Goal: Task Accomplishment & Management: Manage account settings

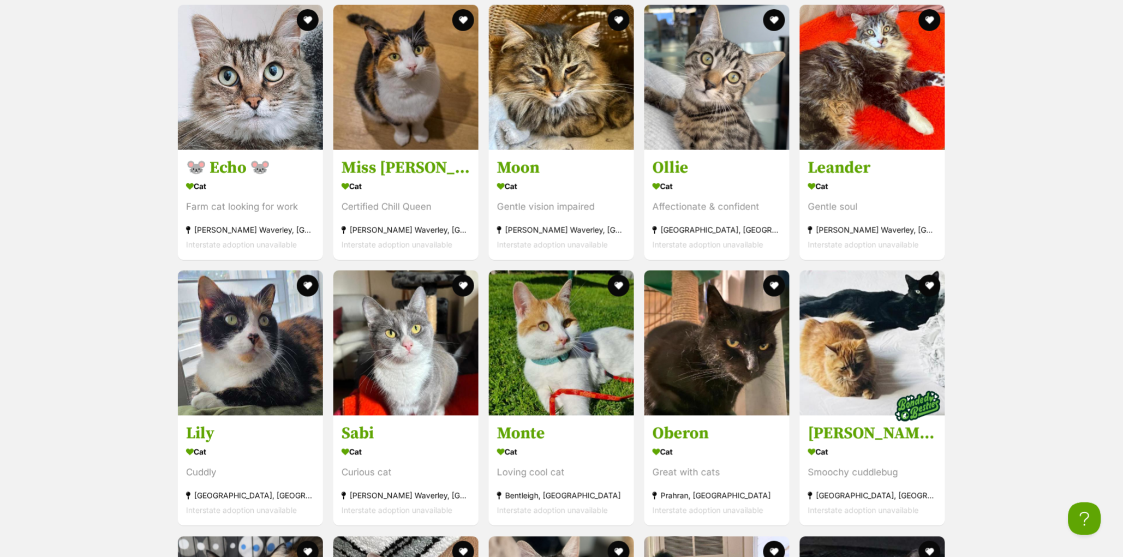
scroll to position [3115, 0]
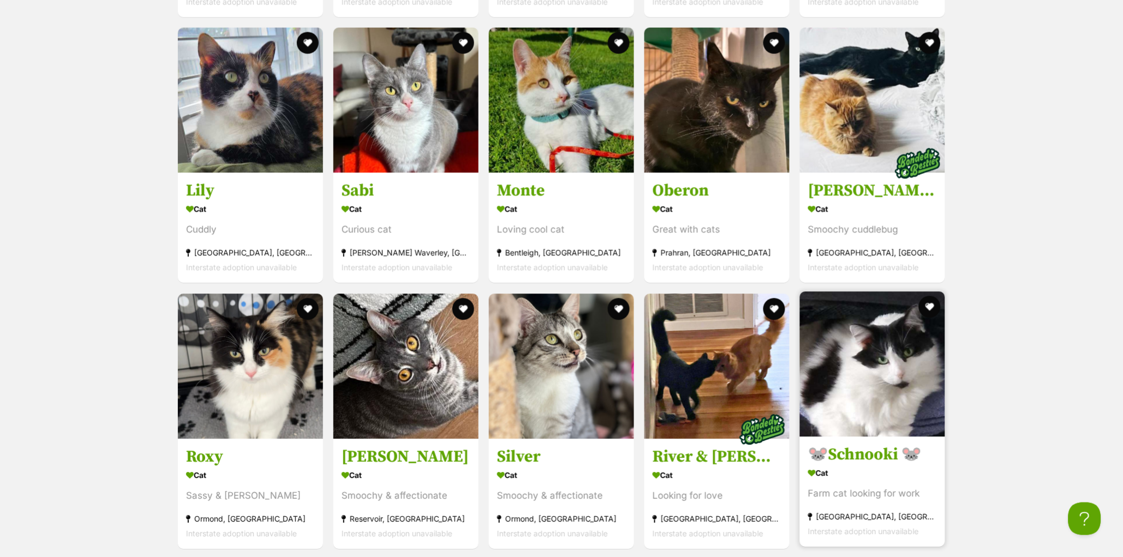
click at [839, 465] on h3 "🐭Schnooki 🐭" at bounding box center [872, 455] width 129 height 21
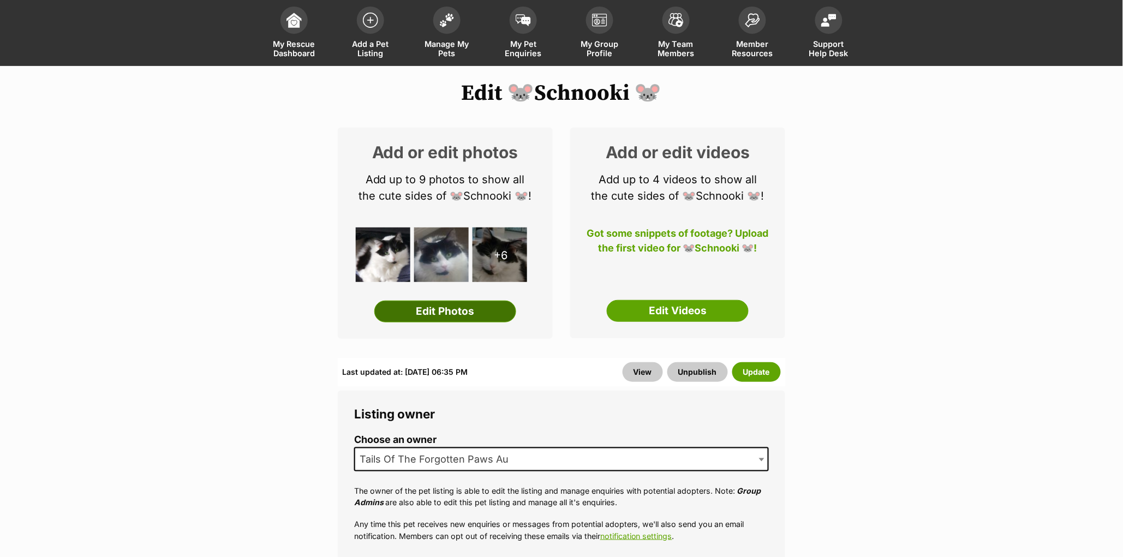
click at [458, 318] on link "Edit Photos" at bounding box center [445, 312] width 142 height 22
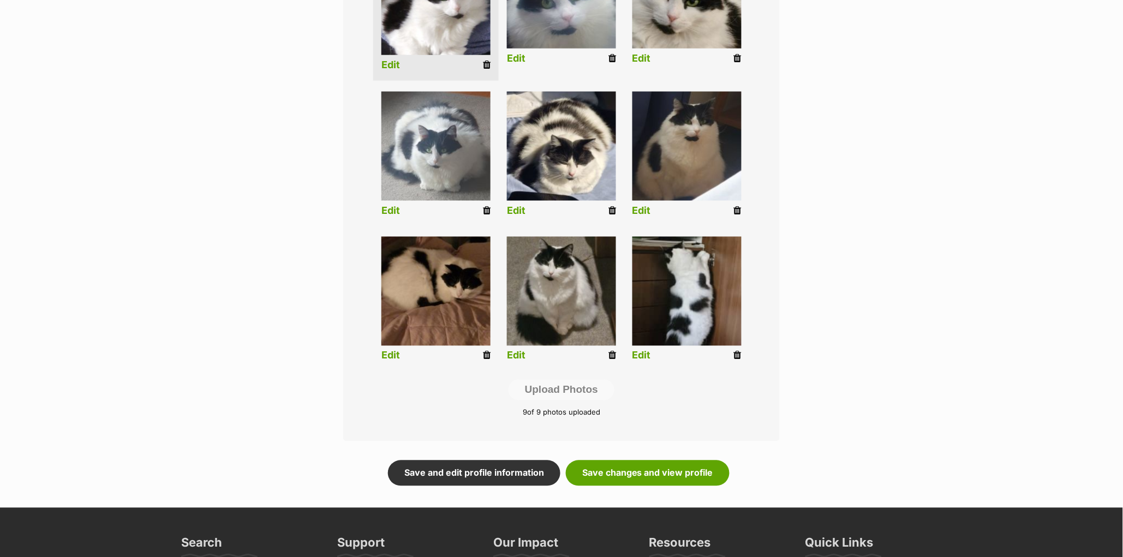
scroll to position [311, 0]
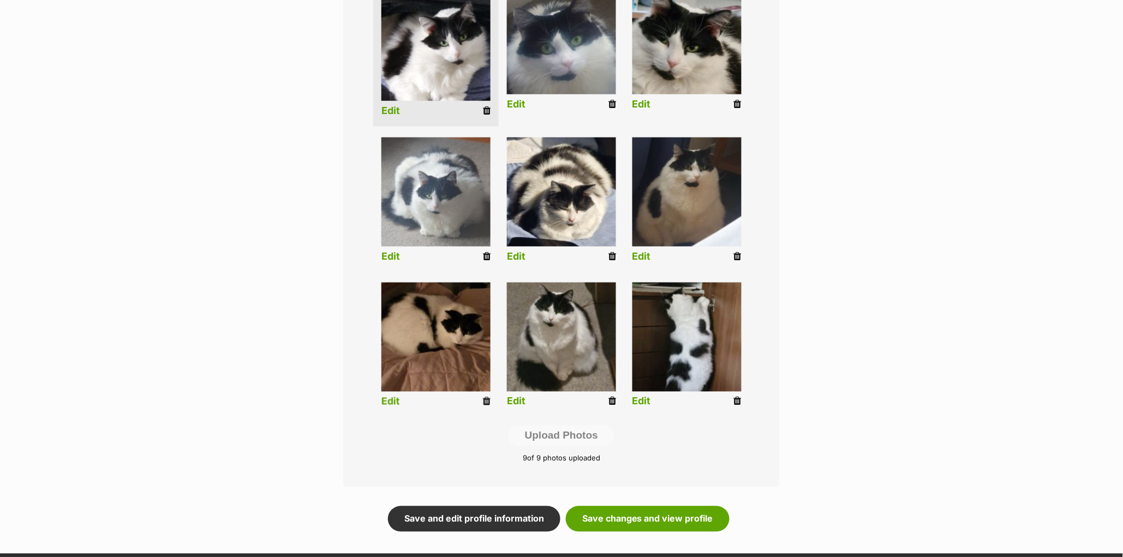
click at [488, 404] on icon at bounding box center [487, 402] width 8 height 10
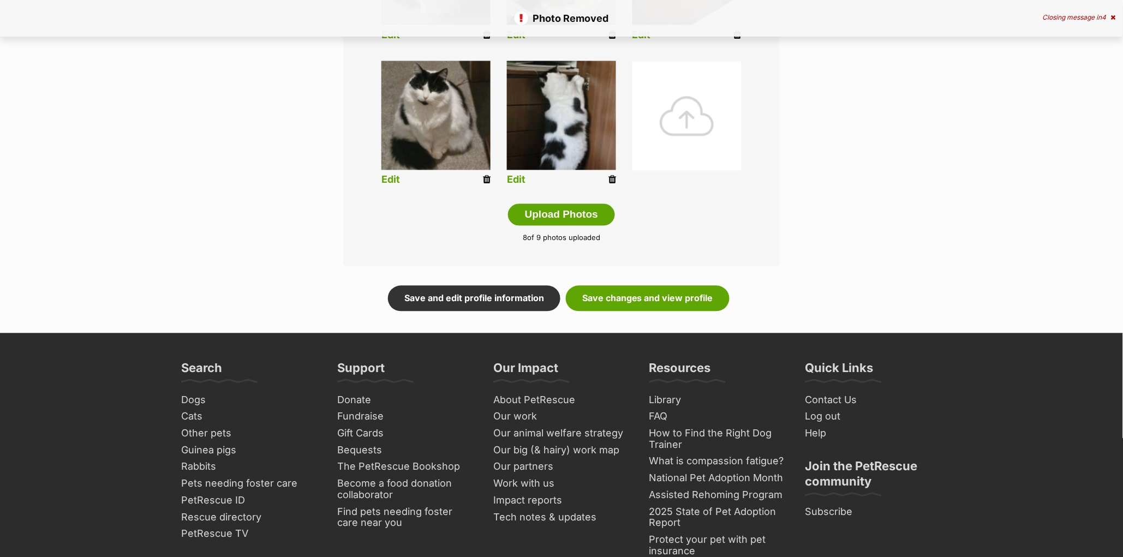
click at [692, 119] on div at bounding box center [686, 116] width 109 height 109
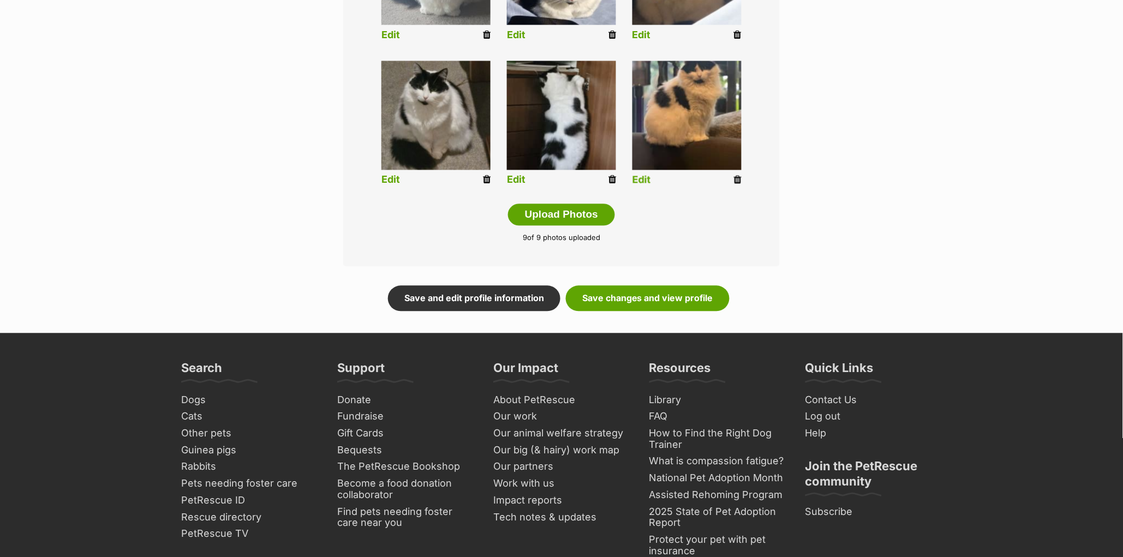
click at [643, 182] on link "Edit" at bounding box center [641, 180] width 19 height 11
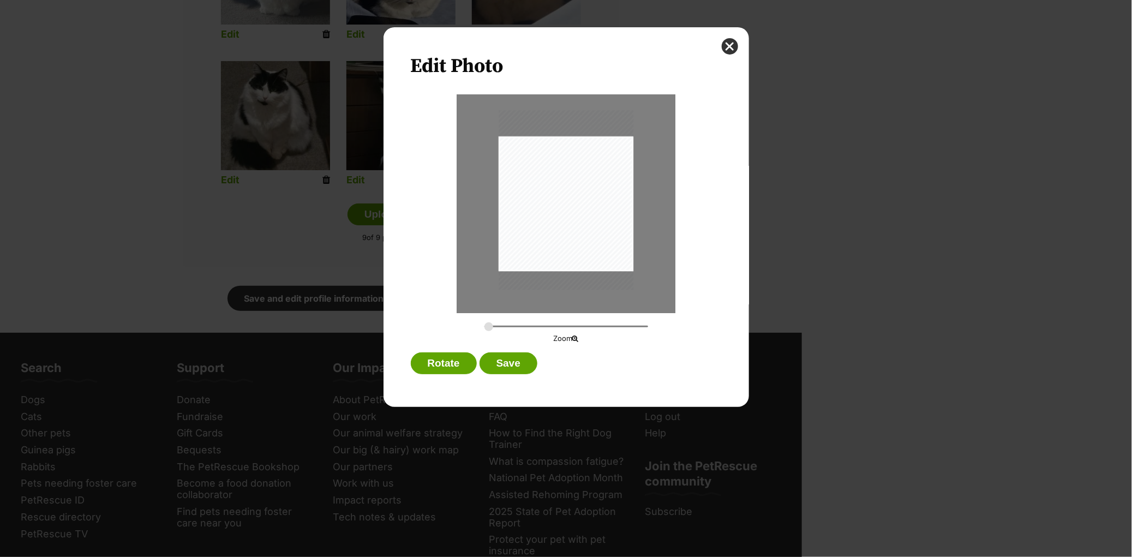
click at [564, 197] on div "Dialog Window - Close (Press escape to close)" at bounding box center [566, 199] width 135 height 179
type input "0.3096"
click at [493, 326] on input "Dialog Window - Close (Press escape to close)" at bounding box center [566, 326] width 164 height 10
drag, startPoint x: 561, startPoint y: 213, endPoint x: 562, endPoint y: 219, distance: 5.5
click at [562, 219] on div "Dialog Window - Close (Press escape to close)" at bounding box center [566, 205] width 152 height 203
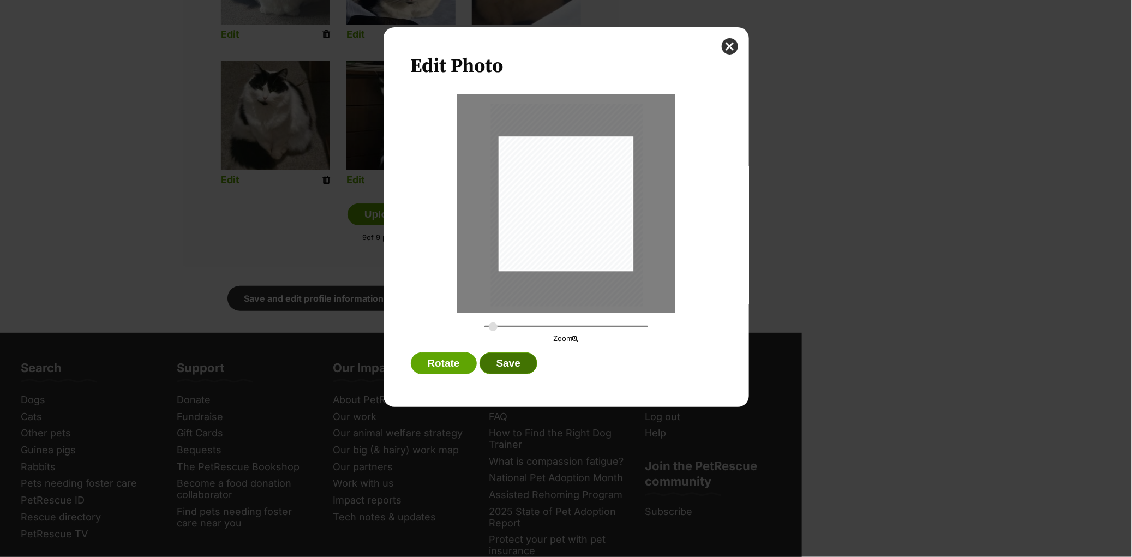
click at [517, 357] on button "Save" at bounding box center [509, 363] width 58 height 22
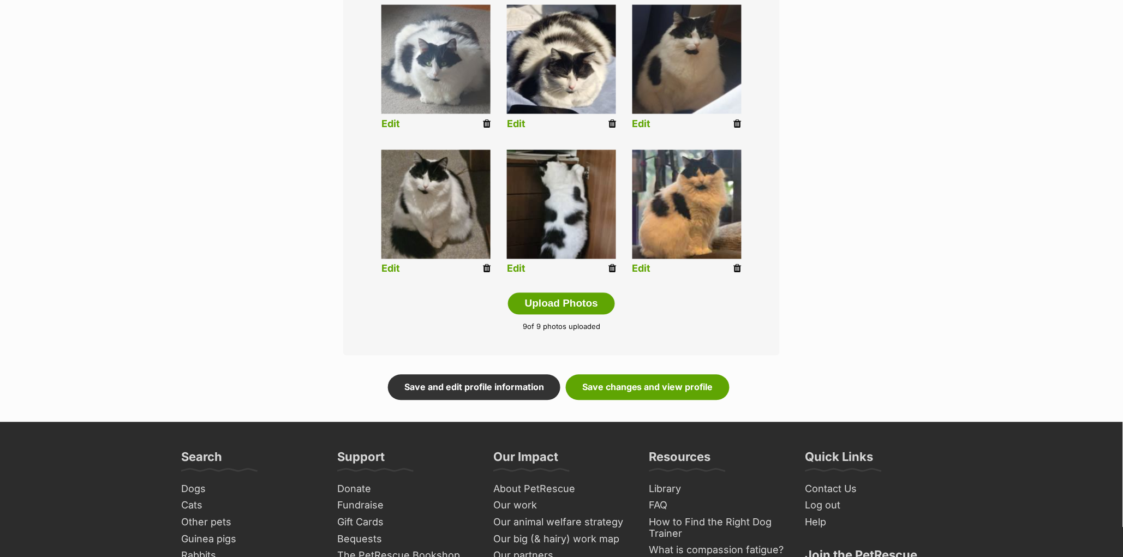
scroll to position [438, 0]
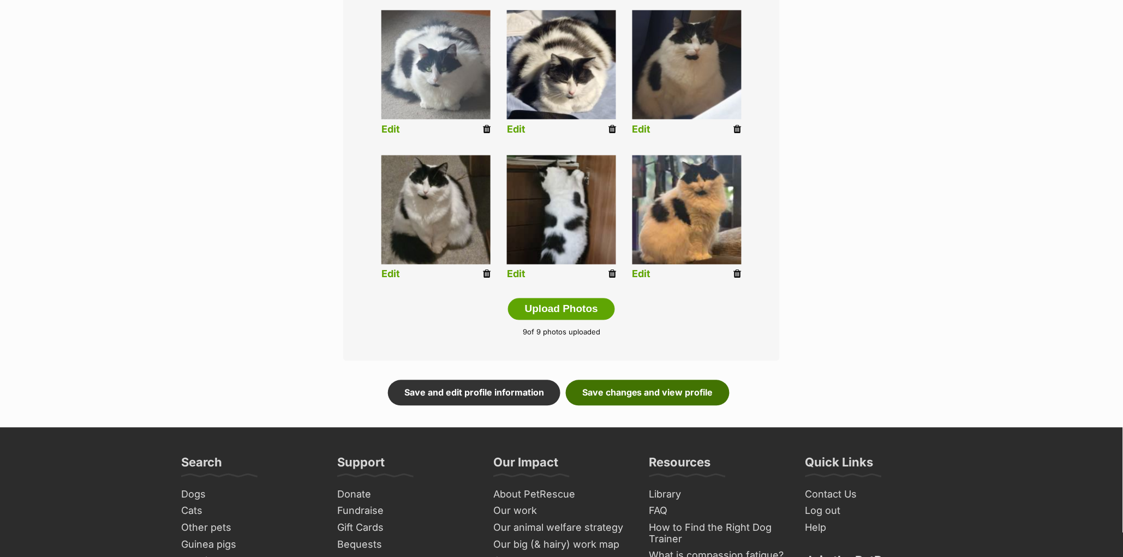
click at [621, 394] on link "Save changes and view profile" at bounding box center [648, 392] width 164 height 25
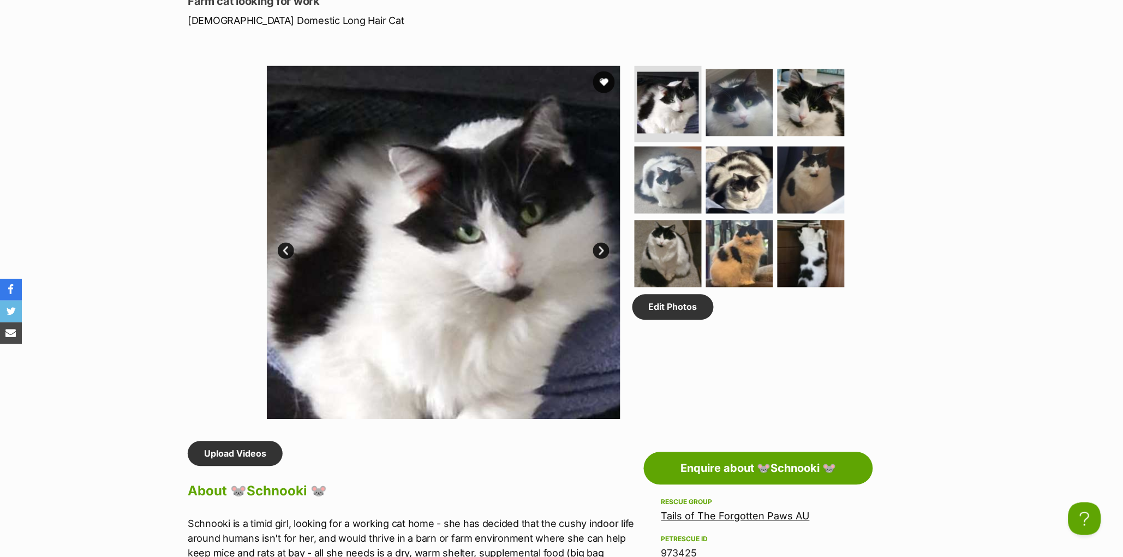
click at [603, 259] on link "Next" at bounding box center [601, 251] width 16 height 16
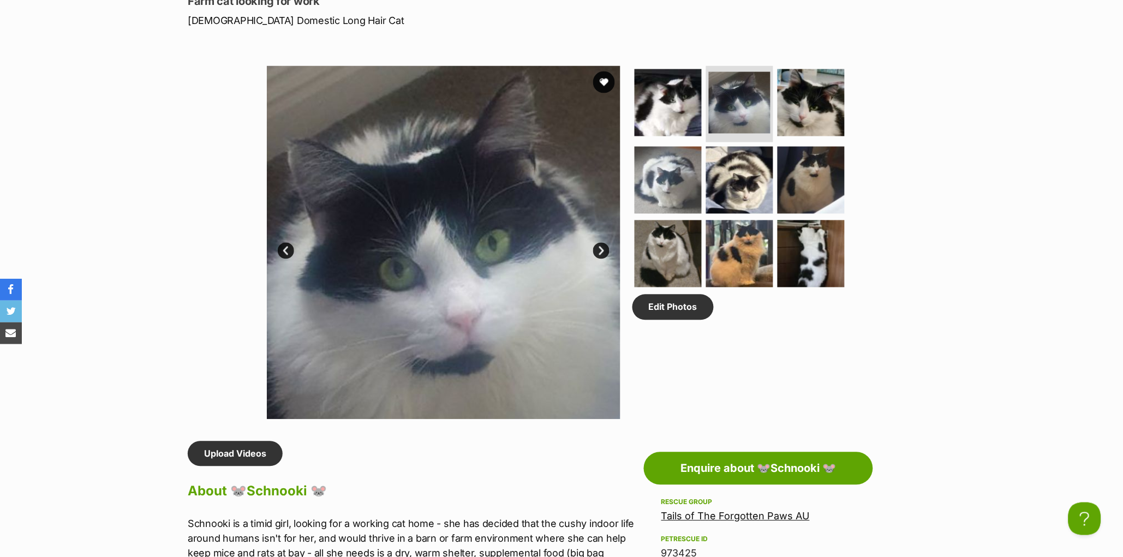
click at [603, 259] on link "Next" at bounding box center [601, 251] width 16 height 16
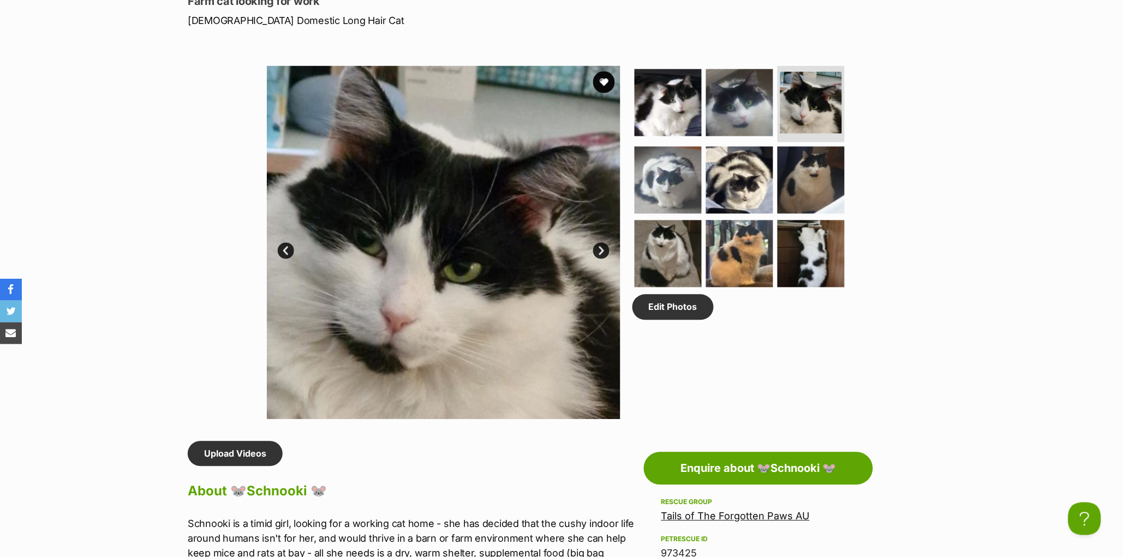
click at [603, 259] on link "Next" at bounding box center [601, 251] width 16 height 16
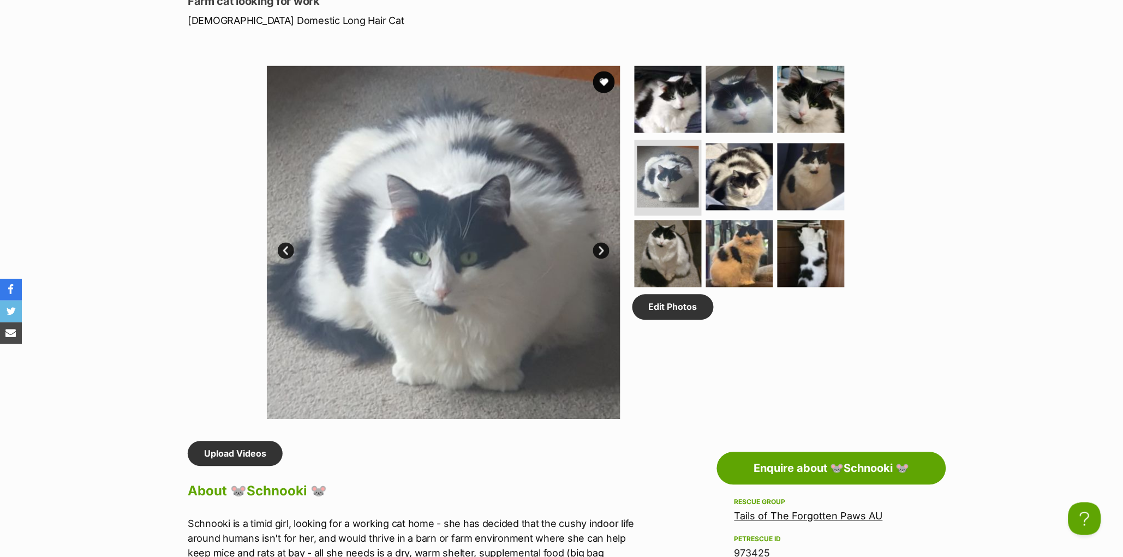
click at [603, 259] on link "Next" at bounding box center [601, 251] width 16 height 16
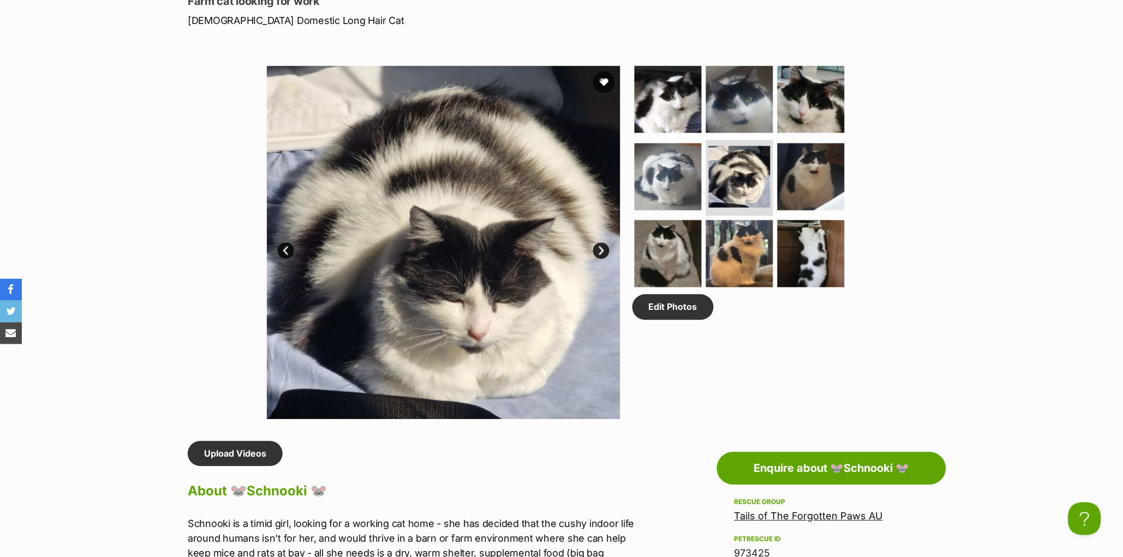
click at [603, 259] on link "Next" at bounding box center [601, 251] width 16 height 16
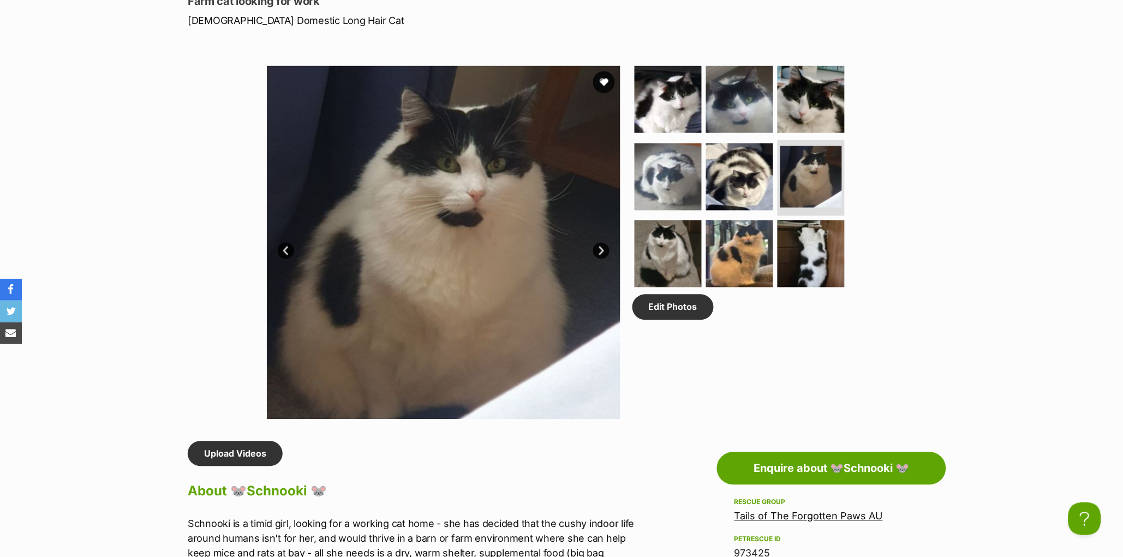
click at [603, 259] on link "Next" at bounding box center [601, 251] width 16 height 16
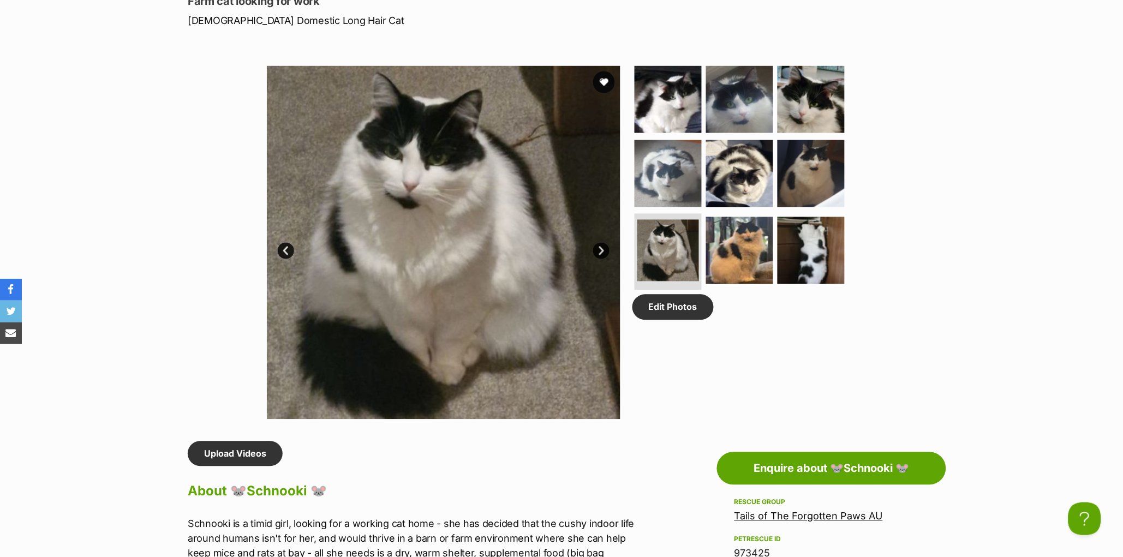
click at [603, 259] on link "Next" at bounding box center [601, 251] width 16 height 16
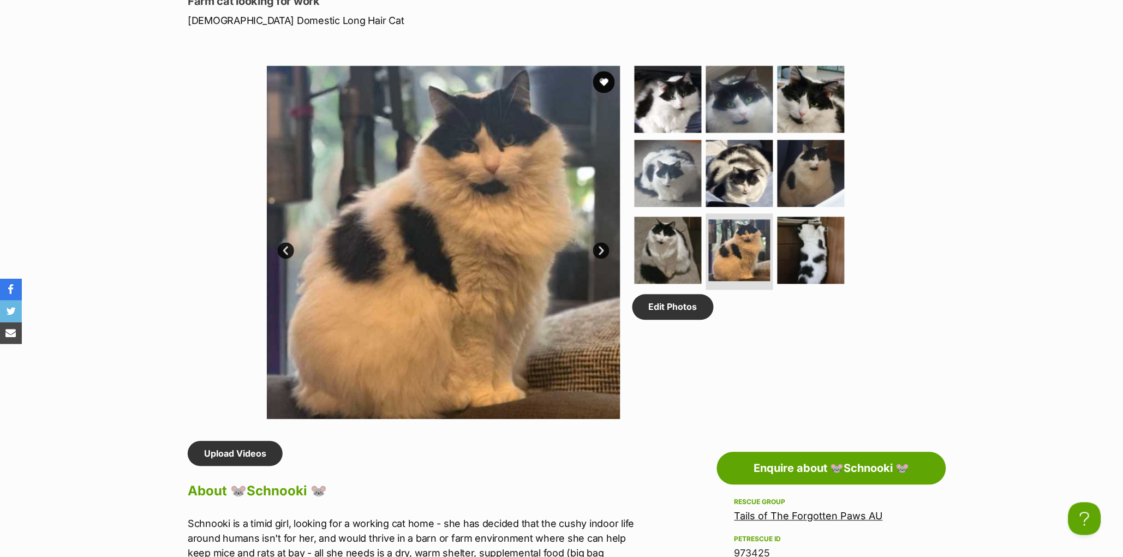
click at [603, 259] on link "Next" at bounding box center [601, 251] width 16 height 16
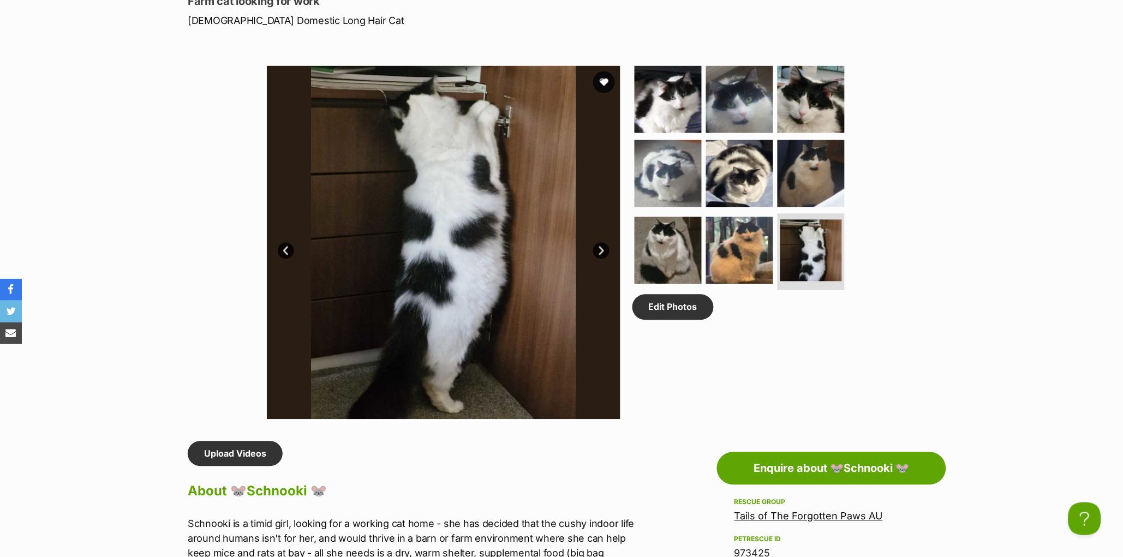
click at [603, 259] on link "Next" at bounding box center [601, 251] width 16 height 16
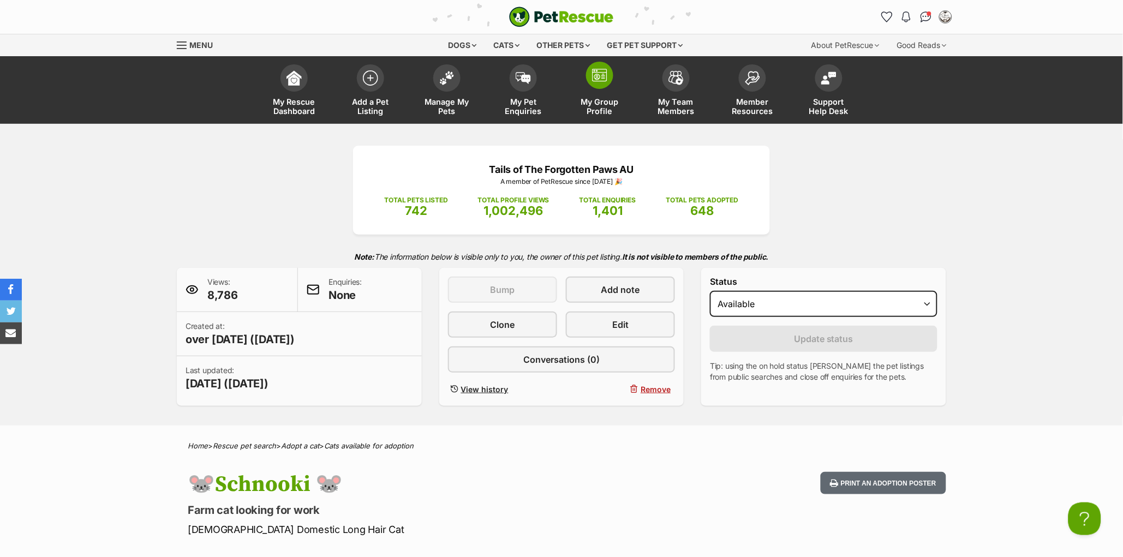
click at [606, 70] on img at bounding box center [599, 75] width 15 height 13
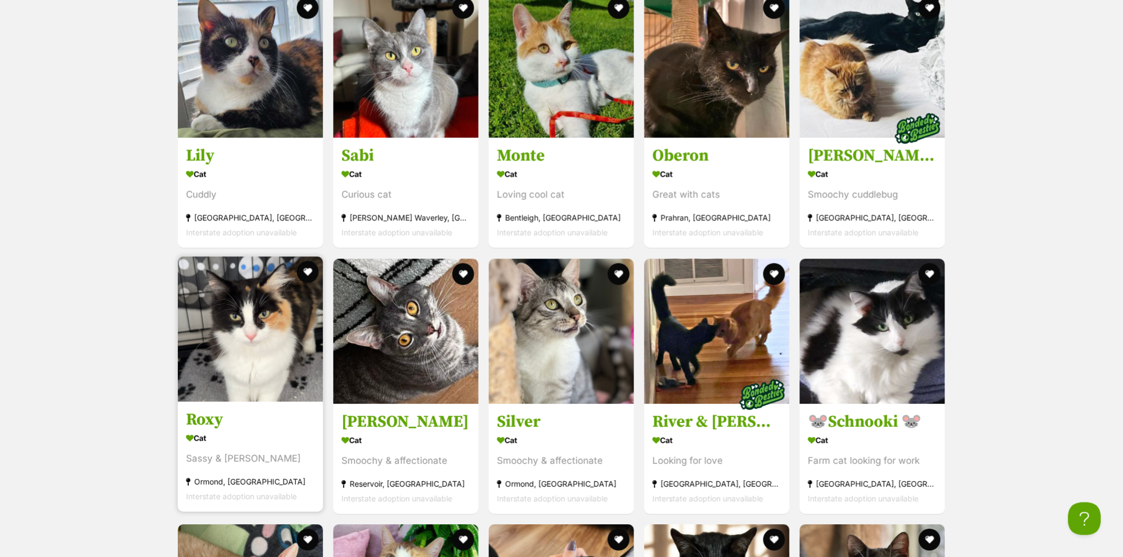
scroll to position [3182, 0]
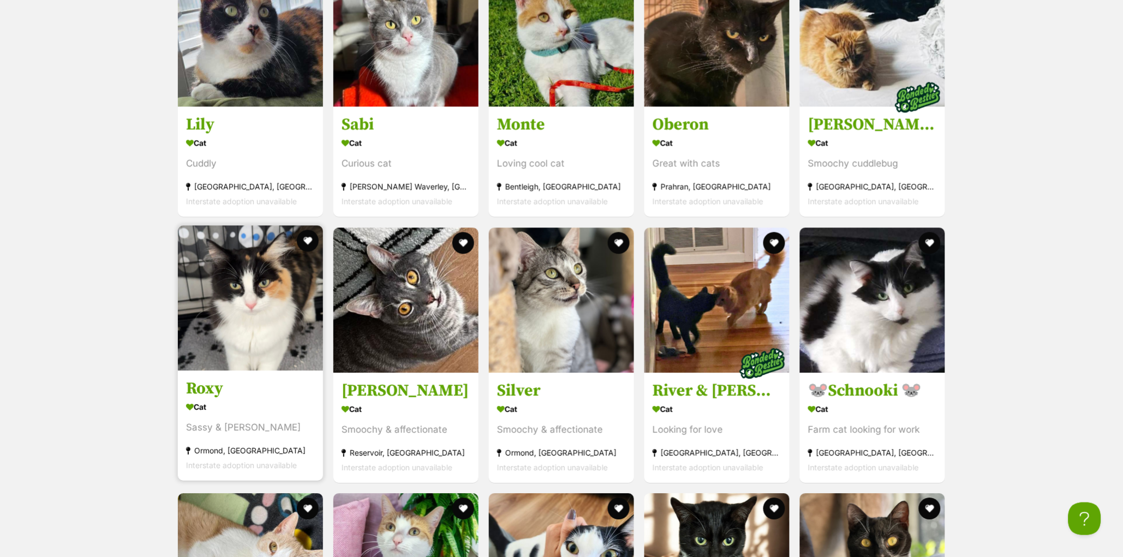
click at [217, 399] on h3 "Roxy" at bounding box center [250, 388] width 129 height 21
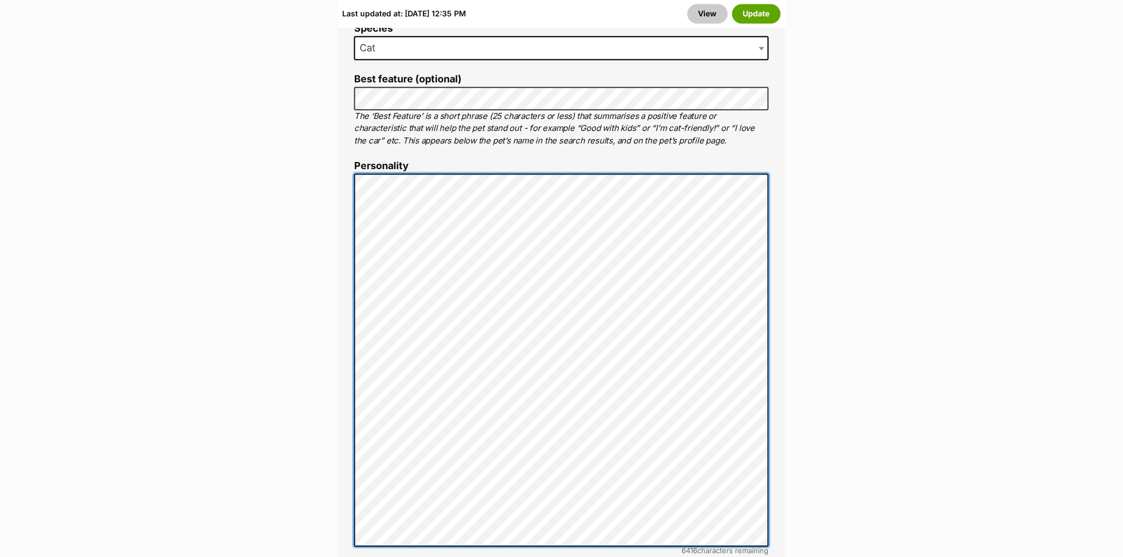
scroll to position [777, 0]
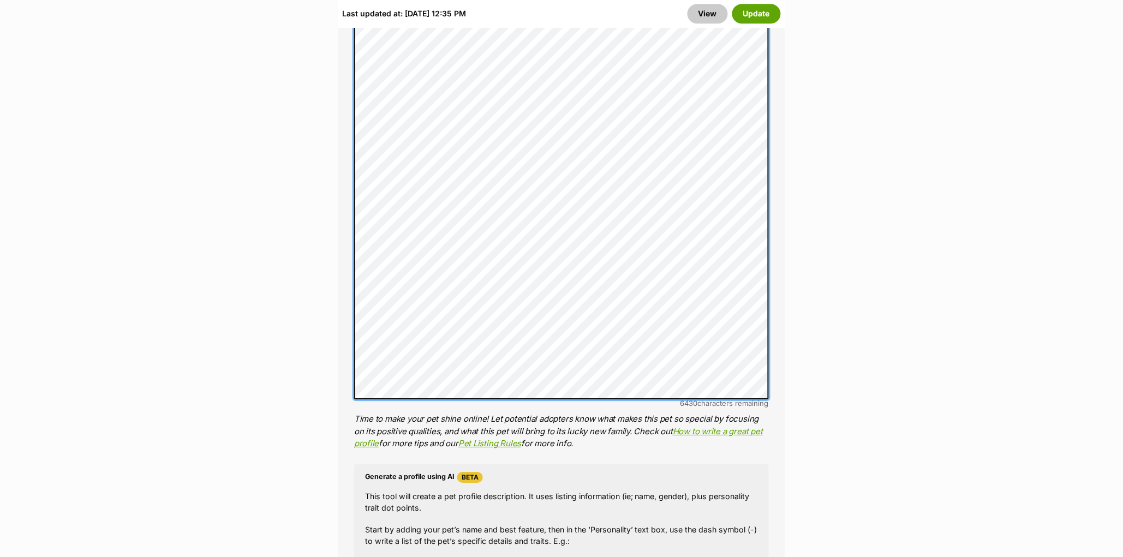
scroll to position [928, 0]
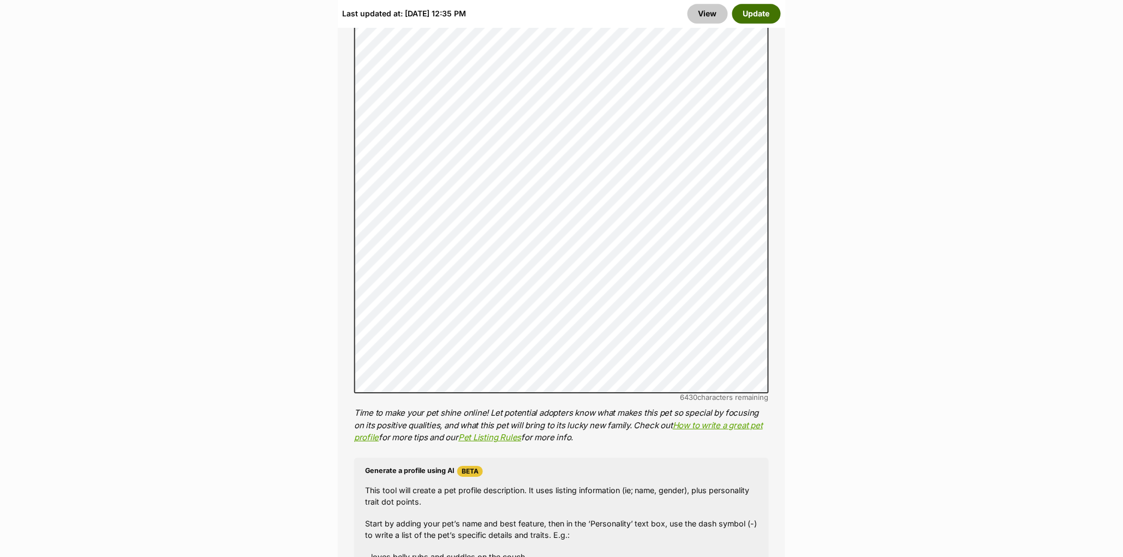
click at [765, 12] on button "Update" at bounding box center [756, 14] width 49 height 20
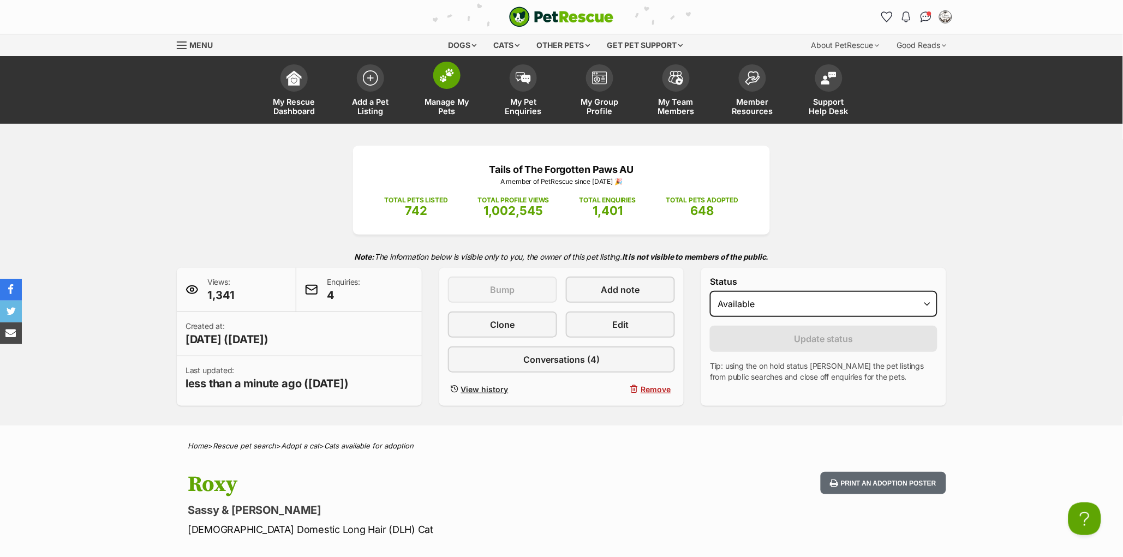
click at [443, 76] on img at bounding box center [446, 75] width 15 height 14
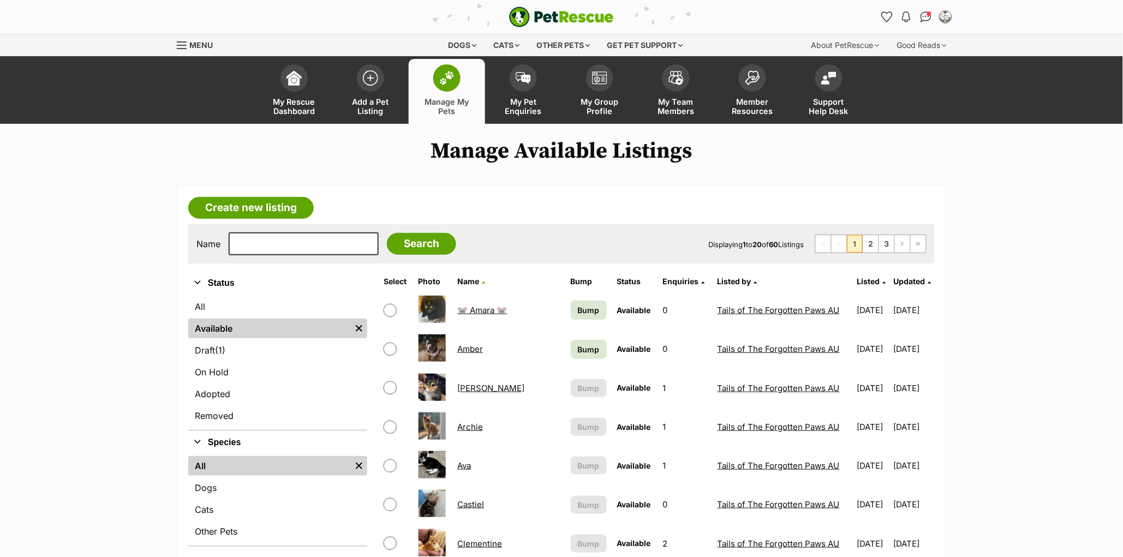
click at [918, 281] on link "Updated" at bounding box center [913, 281] width 38 height 9
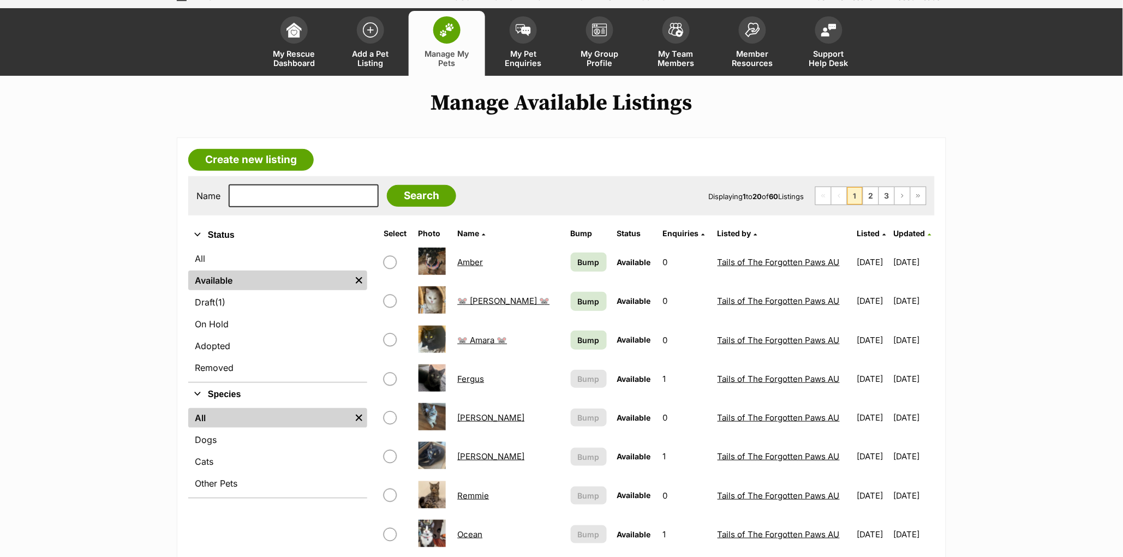
scroll to position [50, 0]
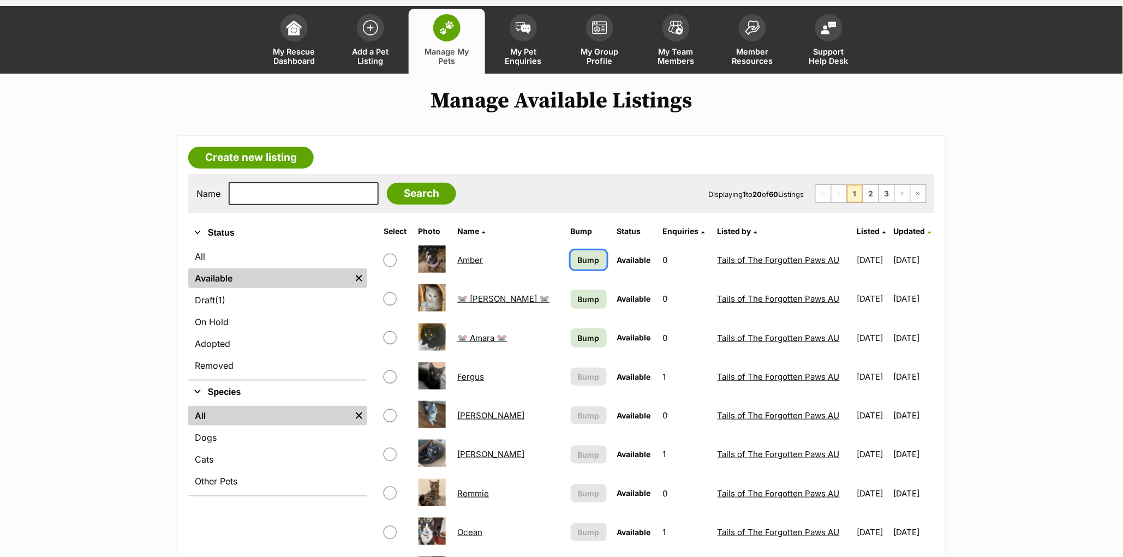
click at [578, 254] on span "Bump" at bounding box center [589, 259] width 22 height 11
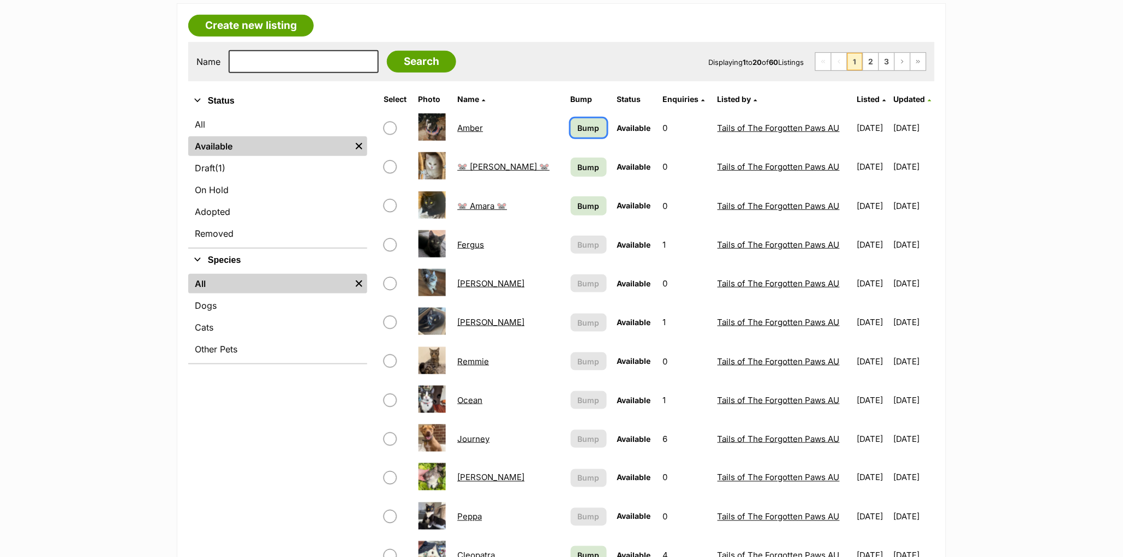
scroll to position [0, 0]
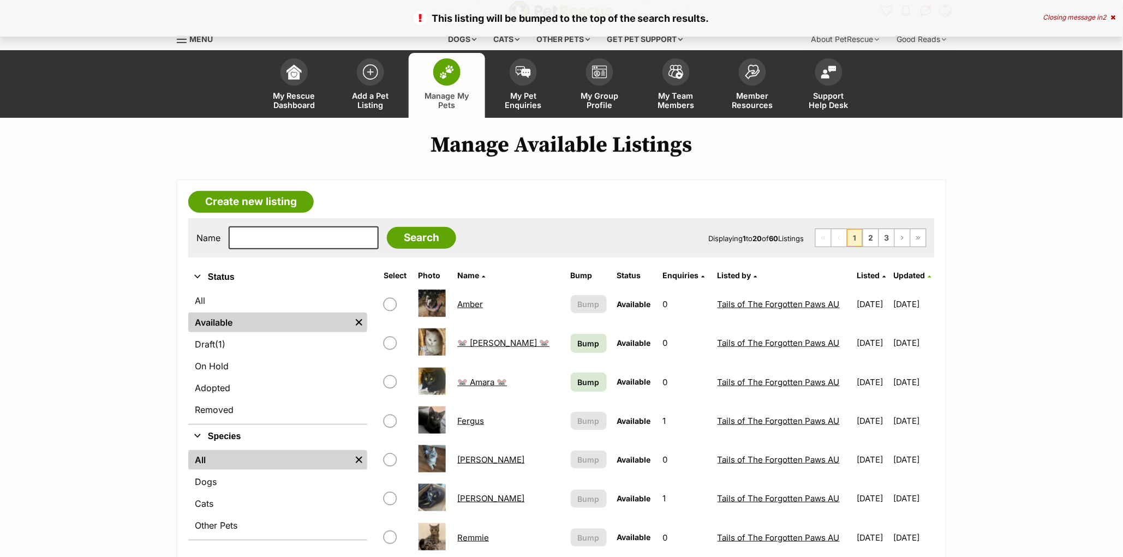
scroll to position [7, 0]
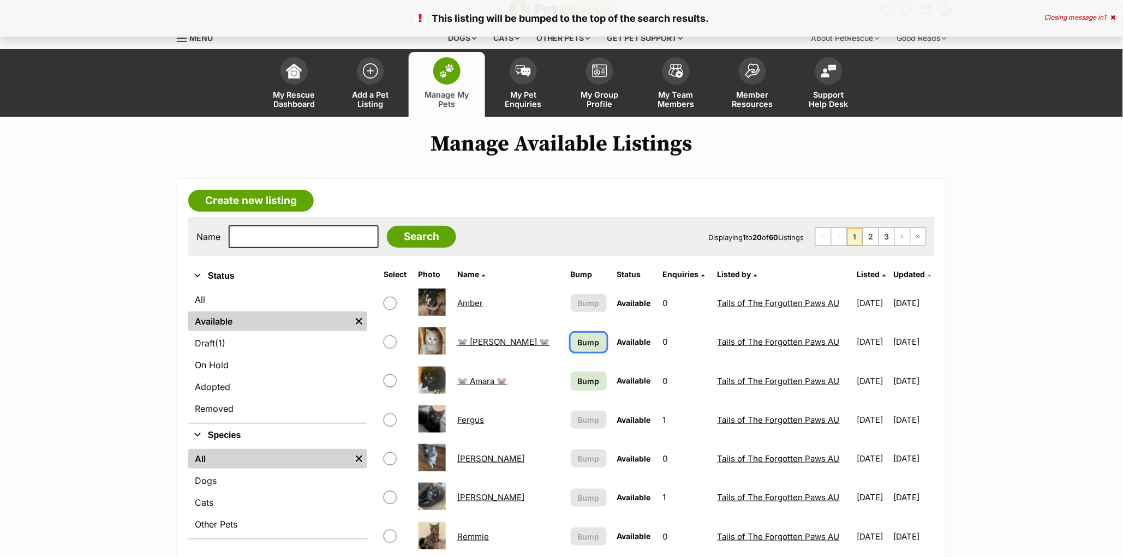
click at [578, 342] on span "Bump" at bounding box center [589, 342] width 22 height 11
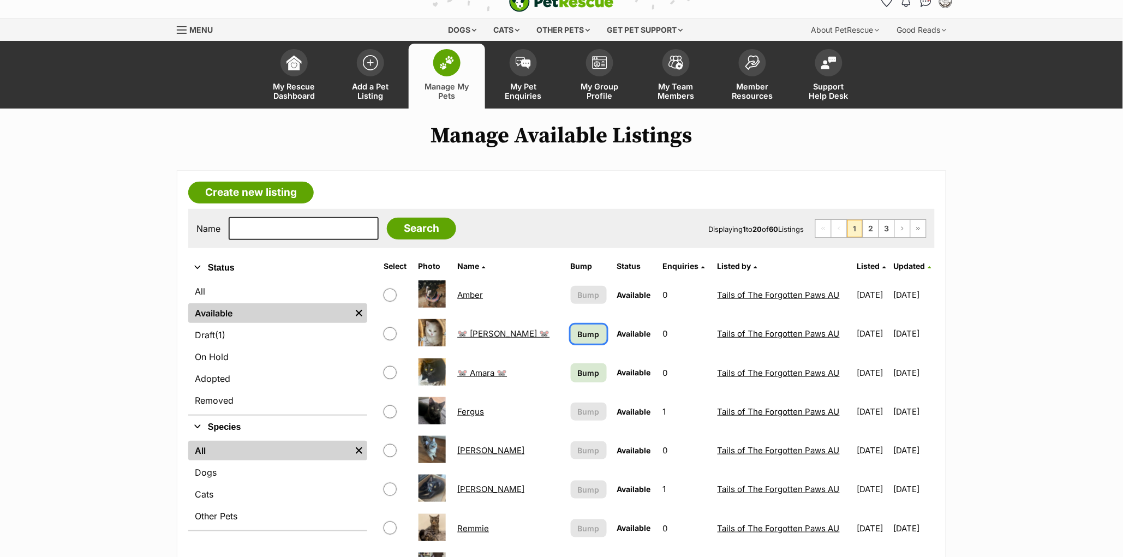
scroll to position [29, 0]
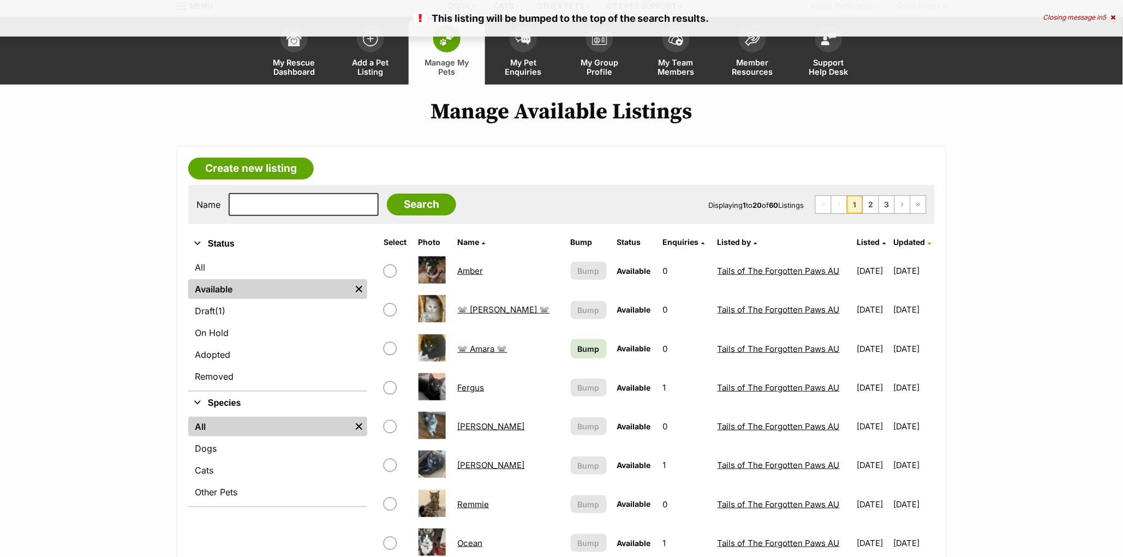
scroll to position [53, 0]
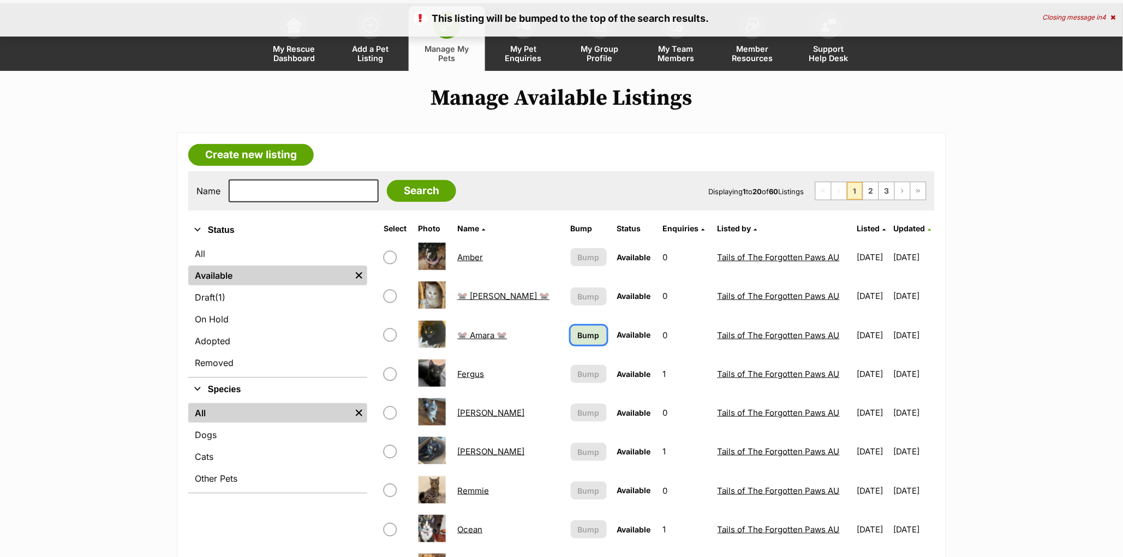
click at [578, 335] on span "Bump" at bounding box center [589, 334] width 22 height 11
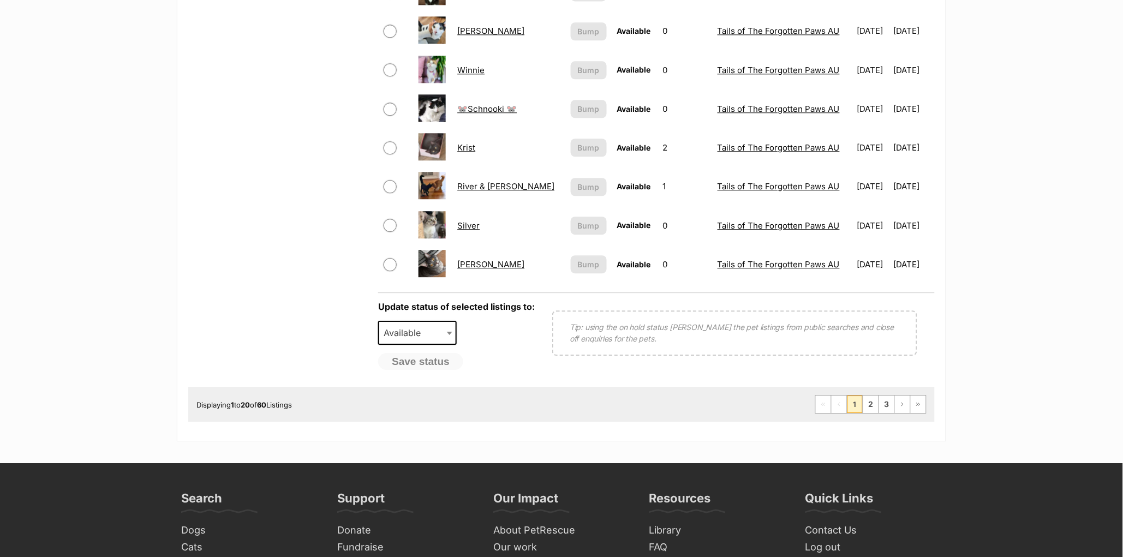
scroll to position [597, 0]
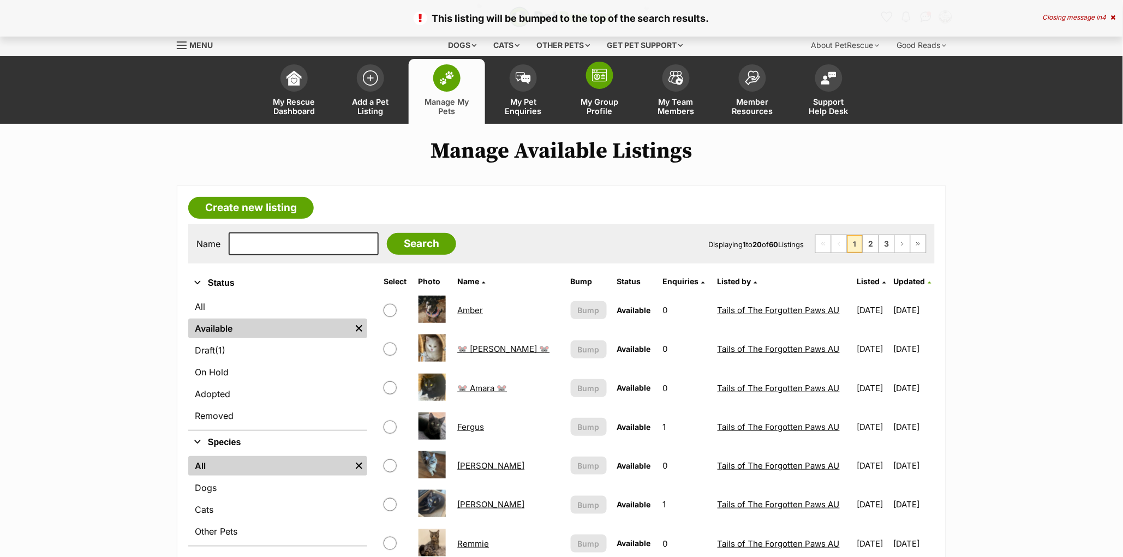
click at [594, 81] on img at bounding box center [599, 75] width 15 height 13
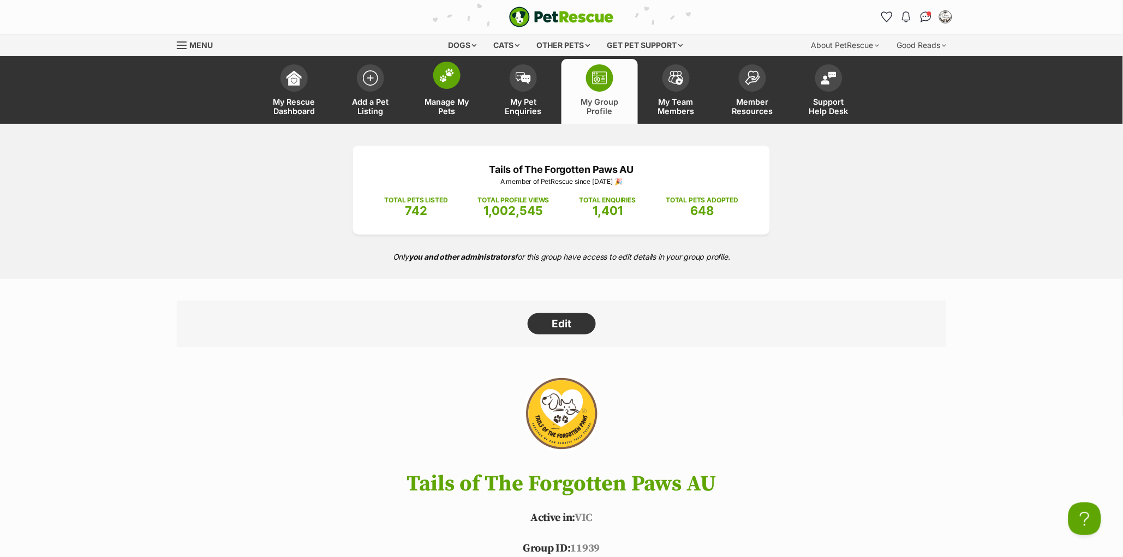
click at [453, 83] on span at bounding box center [446, 75] width 27 height 27
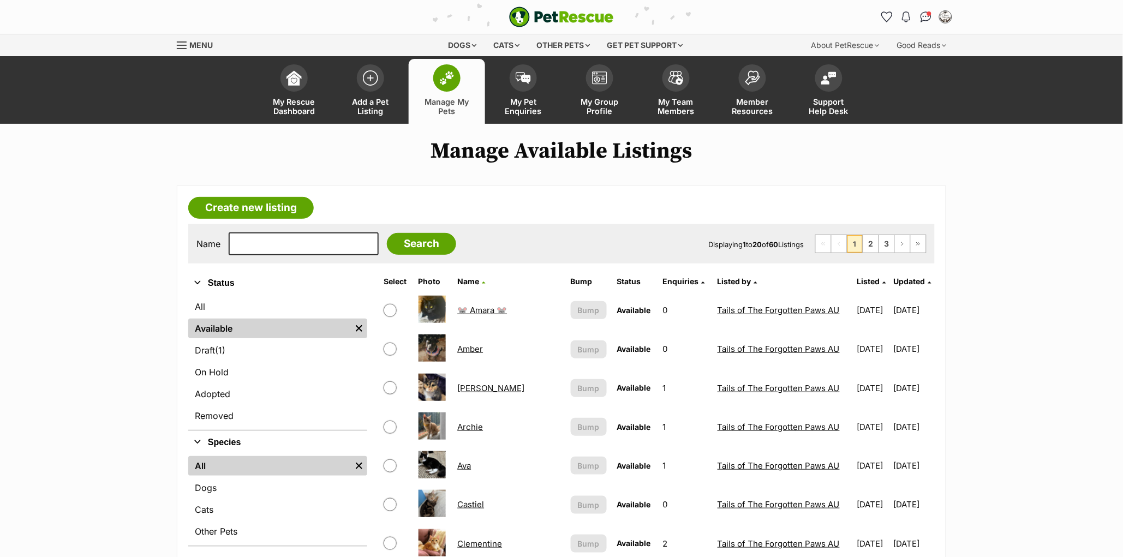
click at [903, 280] on span "Updated" at bounding box center [910, 281] width 32 height 9
